Goal: Information Seeking & Learning: Learn about a topic

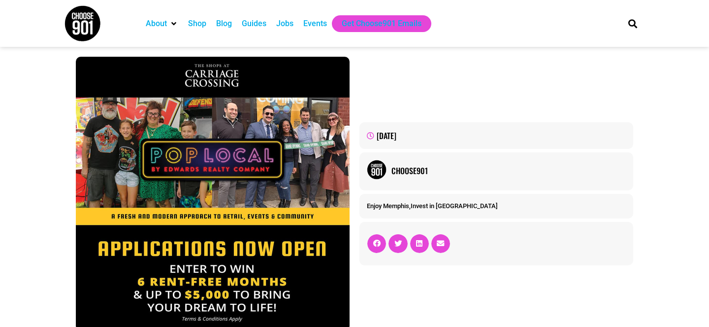
click at [219, 23] on div "Blog" at bounding box center [224, 24] width 16 height 12
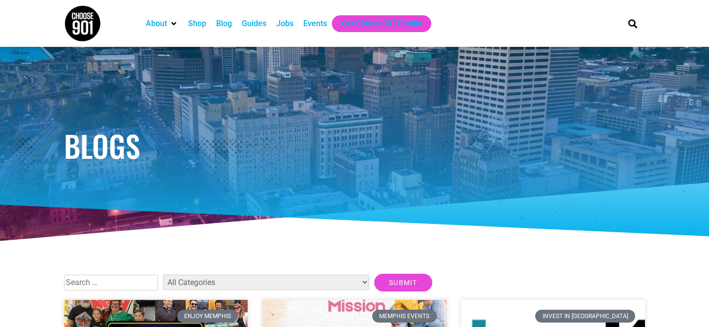
scroll to position [183, 0]
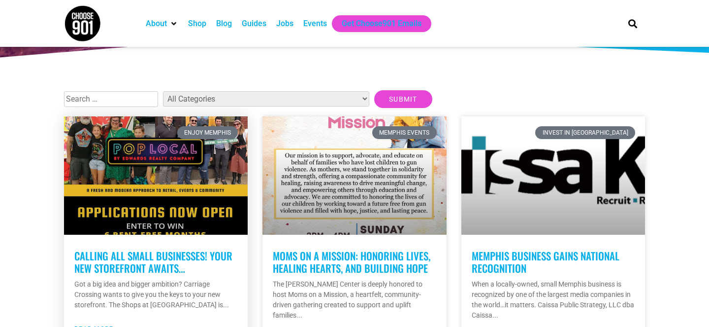
click at [133, 259] on link "Calling all small businesses! Your new storefront awaits…" at bounding box center [153, 262] width 158 height 28
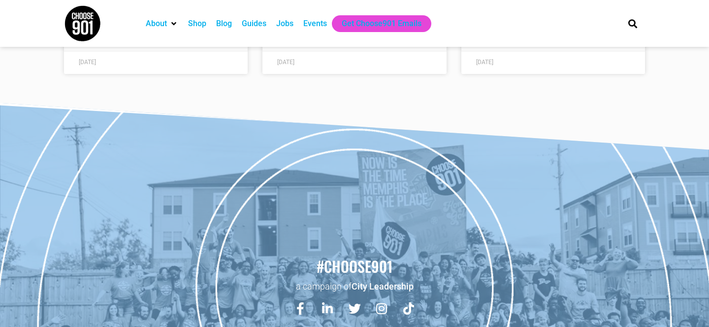
scroll to position [1758, 0]
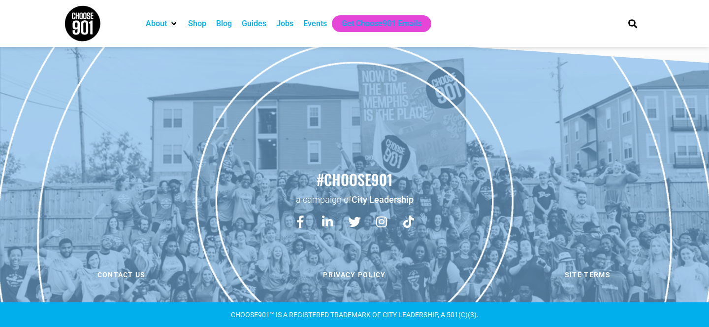
drag, startPoint x: 378, startPoint y: 222, endPoint x: 322, endPoint y: 37, distance: 192.8
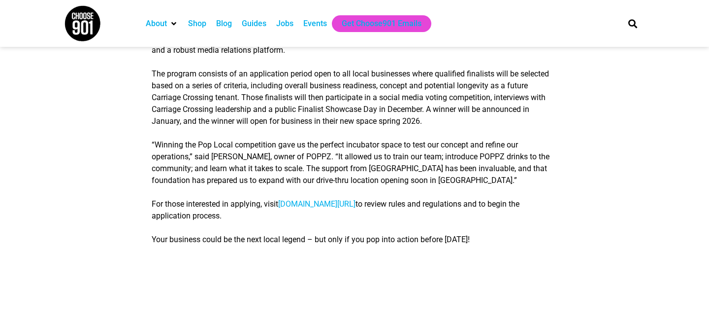
scroll to position [784, 0]
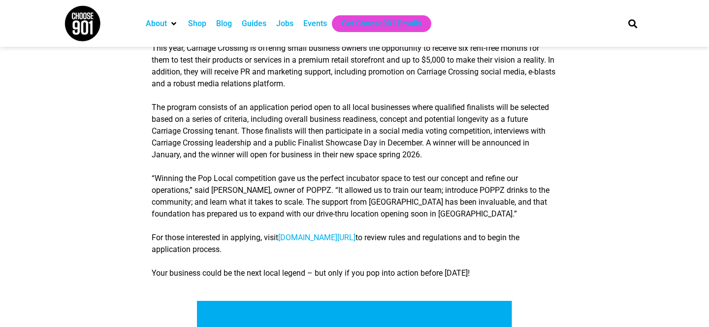
scroll to position [648, 0]
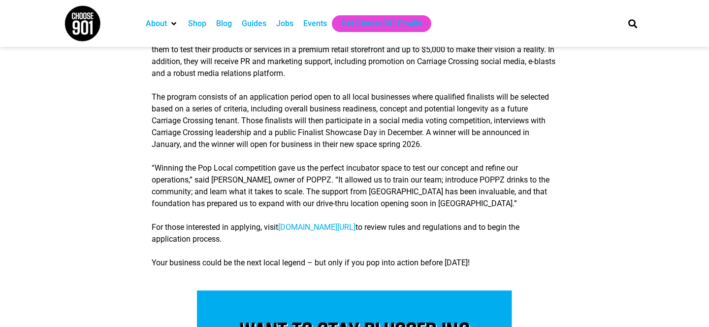
click at [81, 39] on img at bounding box center [82, 23] width 37 height 37
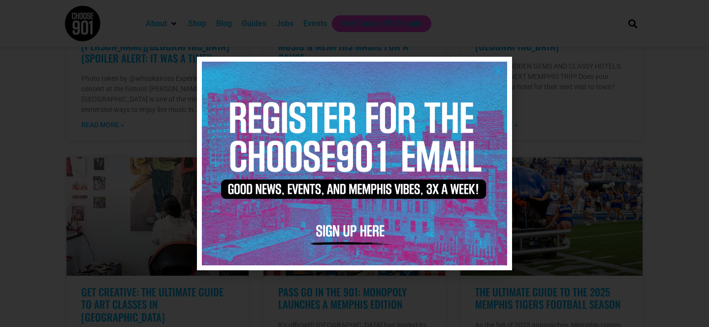
scroll to position [454, 0]
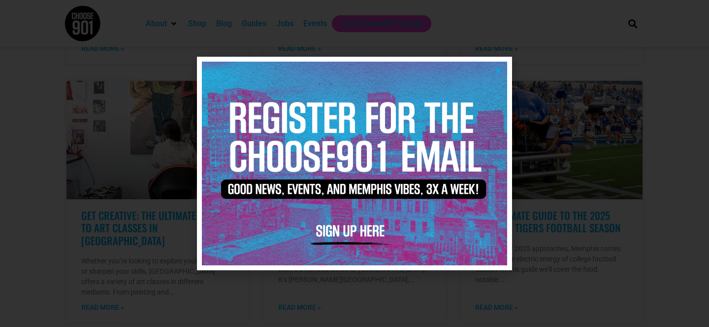
click at [497, 68] on icon "Close" at bounding box center [498, 70] width 7 height 7
